Goal: Information Seeking & Learning: Learn about a topic

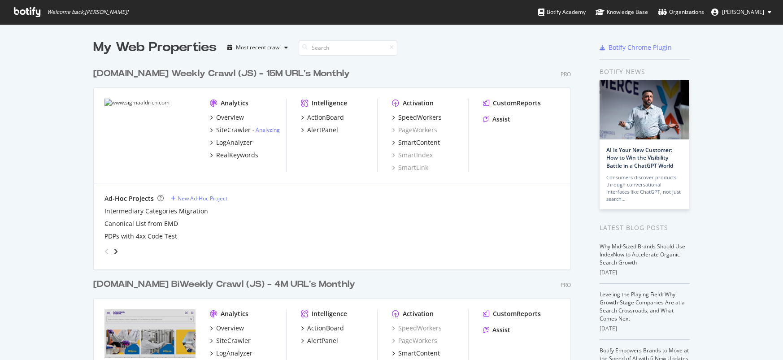
click at [418, 118] on div "SpeedWorkers" at bounding box center [420, 117] width 44 height 9
